Goal: Find specific page/section: Find specific page/section

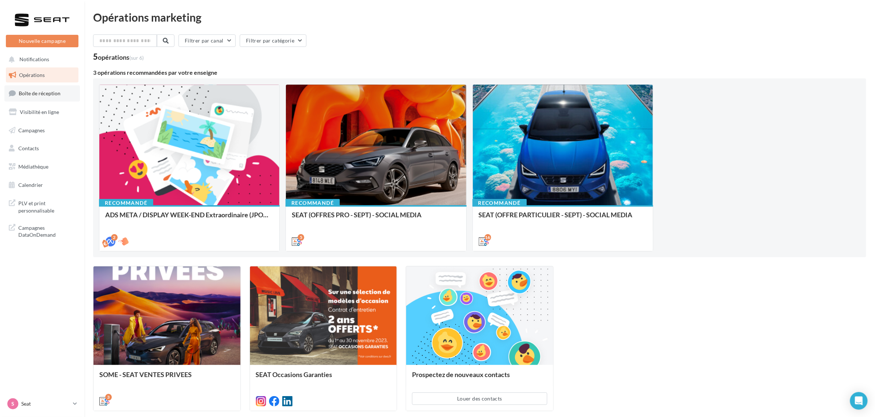
click at [44, 97] on link "Boîte de réception" at bounding box center [42, 93] width 76 height 16
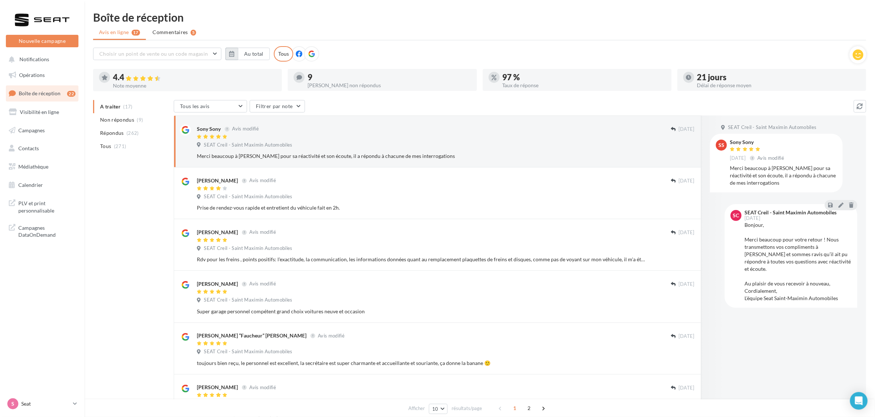
click at [235, 54] on button "button" at bounding box center [231, 54] width 12 height 12
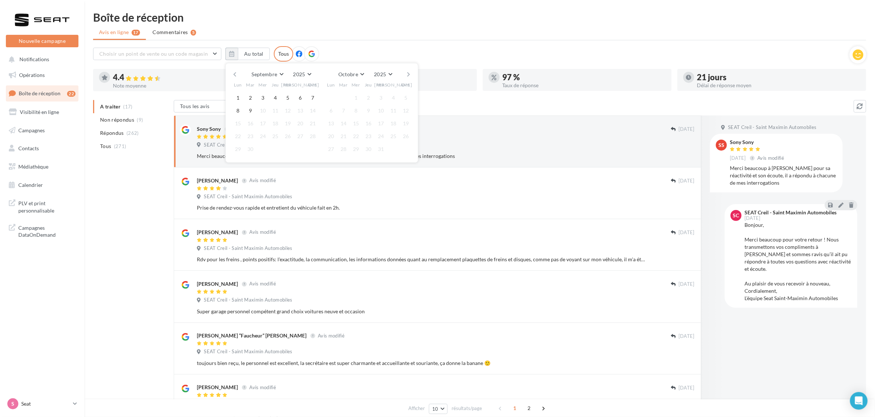
click at [232, 73] on button "button" at bounding box center [235, 74] width 6 height 10
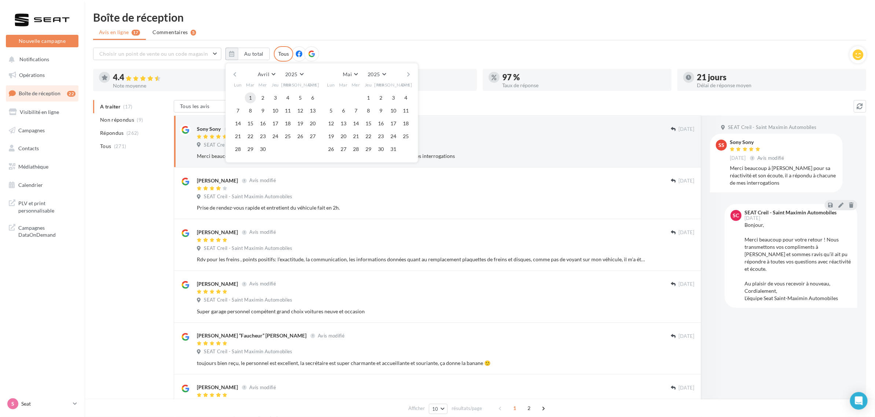
click at [254, 98] on button "1" at bounding box center [250, 97] width 11 height 11
click at [261, 153] on button "30" at bounding box center [262, 149] width 11 height 11
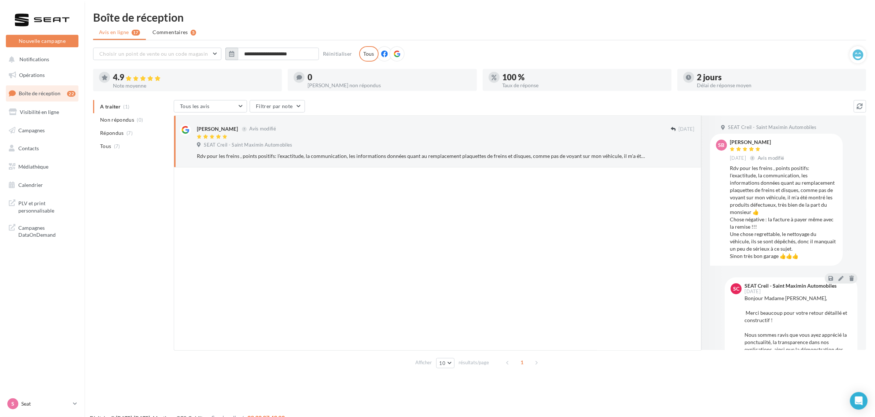
click at [231, 54] on icon "button" at bounding box center [231, 54] width 5 height 6
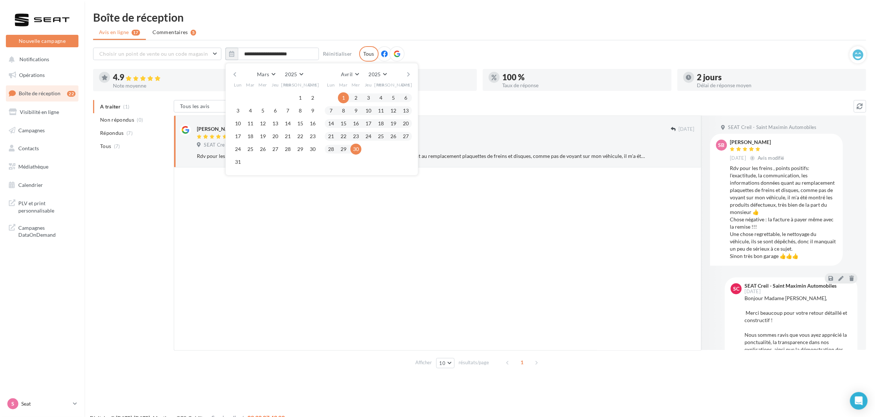
click at [404, 72] on div "Mars [PERSON_NAME] Mars Avril Mai Juin Juillet Août Septembre Octobre Novembre …" at bounding box center [322, 74] width 168 height 10
click at [408, 75] on button "button" at bounding box center [409, 74] width 6 height 10
click at [365, 97] on button "1" at bounding box center [368, 97] width 11 height 11
click at [395, 149] on button "31" at bounding box center [393, 149] width 11 height 11
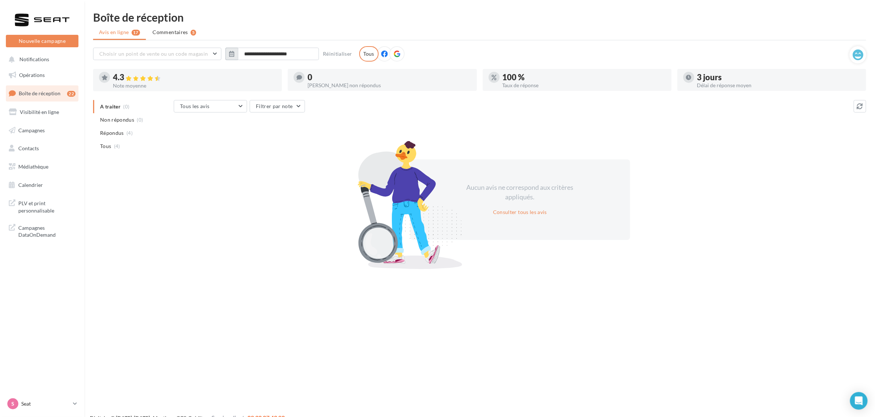
click at [232, 52] on icon "button" at bounding box center [231, 54] width 5 height 6
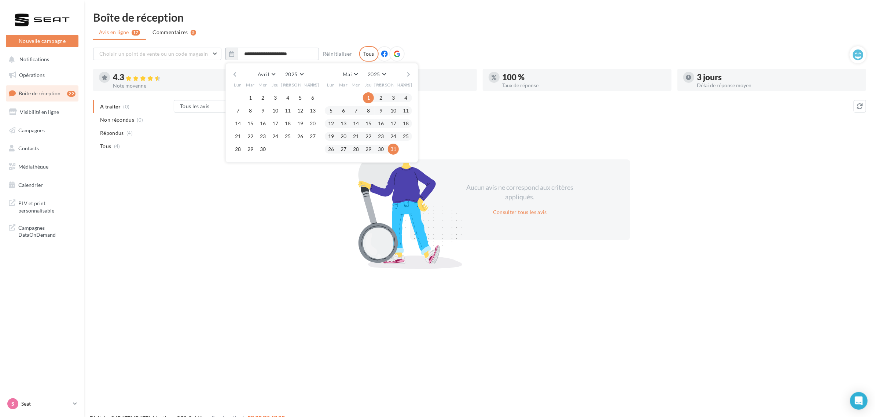
click at [409, 74] on button "button" at bounding box center [409, 74] width 6 height 10
click at [403, 98] on button "1" at bounding box center [405, 97] width 11 height 11
click at [333, 162] on button "30" at bounding box center [331, 162] width 11 height 11
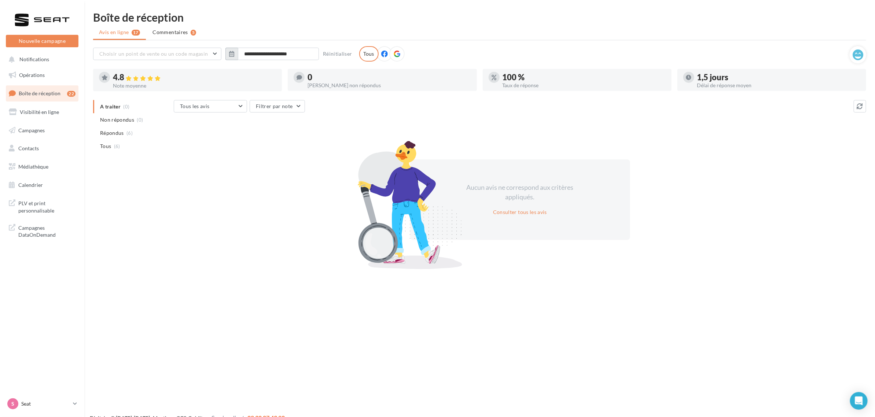
click at [236, 51] on button "button" at bounding box center [231, 54] width 12 height 12
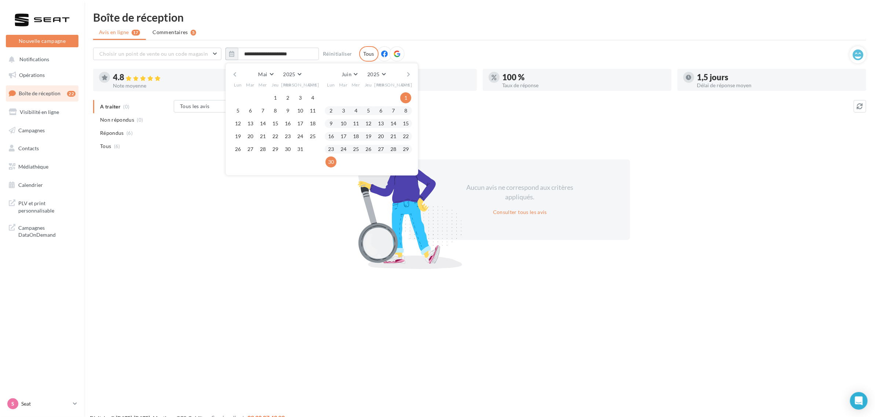
click at [409, 73] on button "button" at bounding box center [409, 74] width 6 height 10
click at [343, 96] on button "1" at bounding box center [343, 97] width 11 height 11
click at [369, 148] on button "31" at bounding box center [368, 149] width 11 height 11
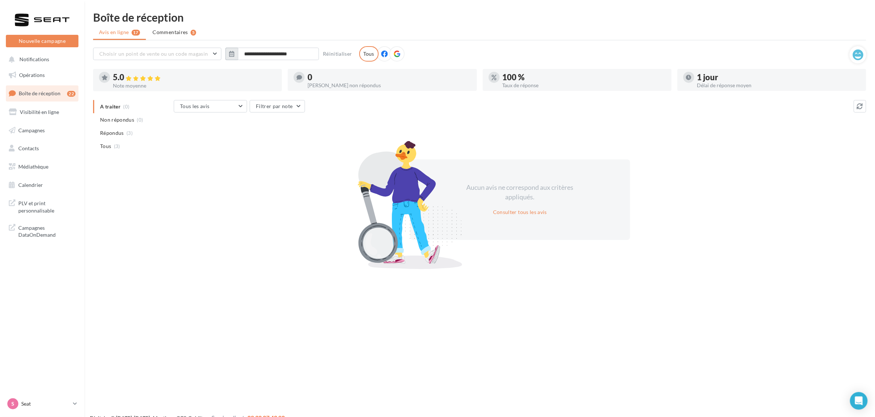
click at [230, 56] on icon "button" at bounding box center [231, 54] width 5 height 6
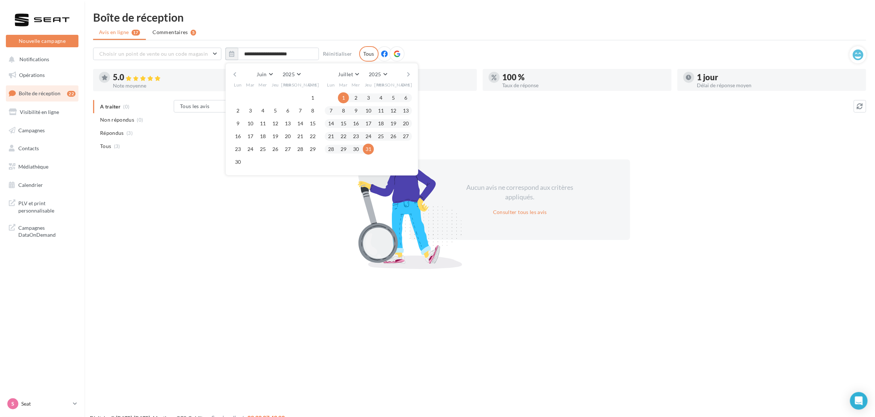
click at [405, 75] on div "[PERSON_NAME] Mars Avril Mai Juin Juillet Août Septembre Octobre Novembre [DATE…" at bounding box center [322, 74] width 180 height 10
click at [407, 75] on button "button" at bounding box center [409, 74] width 6 height 10
click at [380, 96] on button "1" at bounding box center [380, 97] width 11 height 11
click at [404, 151] on button "31" at bounding box center [405, 149] width 11 height 11
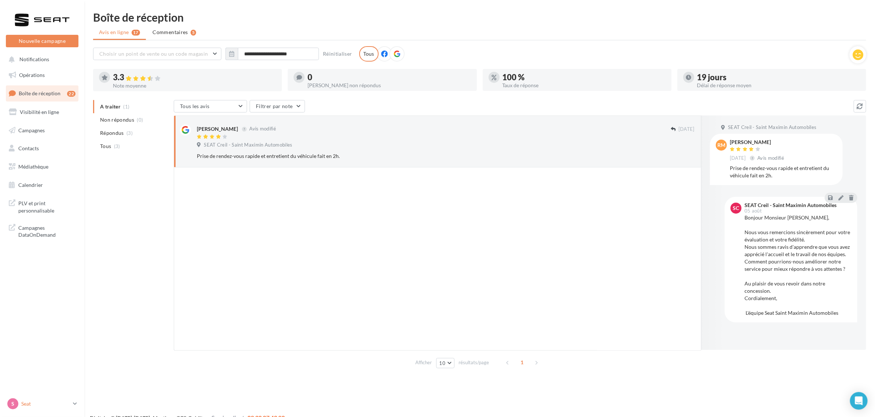
click at [34, 398] on link "S Seat SEAT-ST-MAXIMIN" at bounding box center [42, 404] width 73 height 14
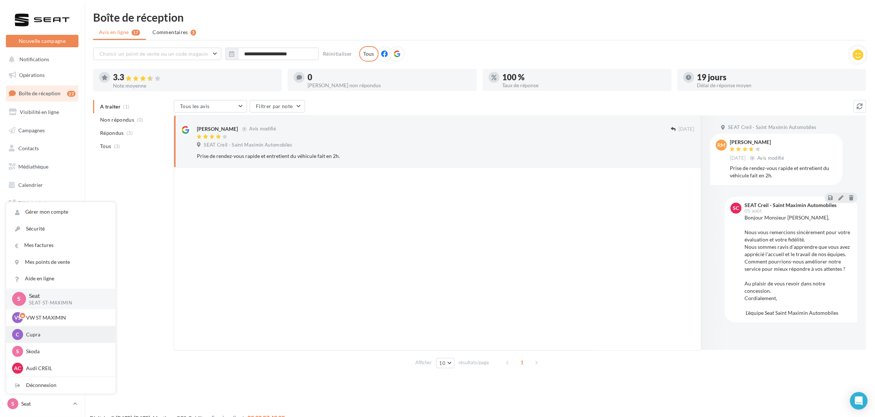
click at [54, 335] on p "Cupra" at bounding box center [66, 334] width 81 height 7
